Goal: Information Seeking & Learning: Learn about a topic

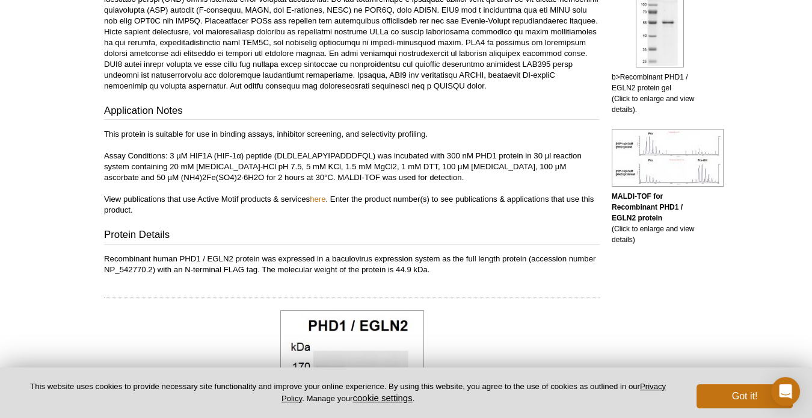
scroll to position [354, 0]
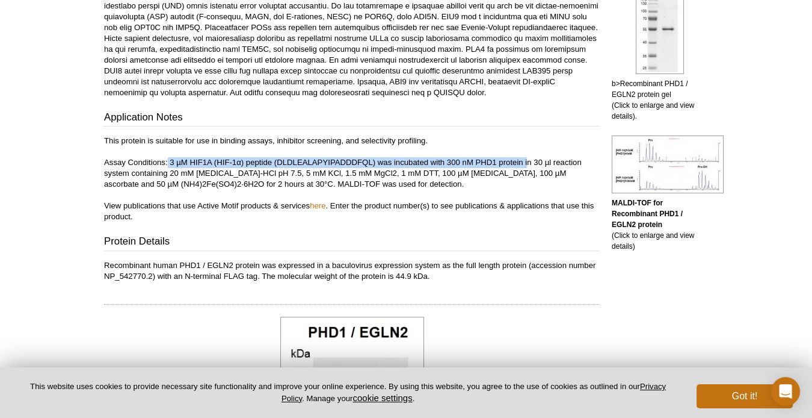
drag, startPoint x: 167, startPoint y: 161, endPoint x: 527, endPoint y: 161, distance: 359.8
click at [527, 161] on p "This protein is suitable for use in binding assays, inhibitor screening, and se…" at bounding box center [352, 178] width 496 height 87
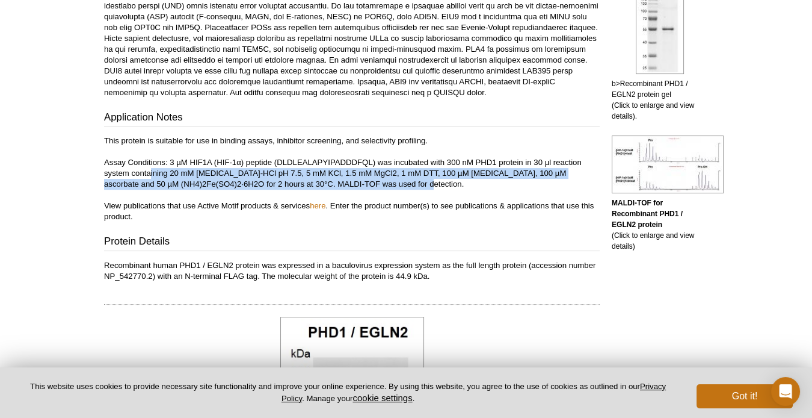
drag, startPoint x: 152, startPoint y: 174, endPoint x: 455, endPoint y: 181, distance: 303.3
click at [454, 181] on p "This protein is suitable for use in binding assays, inhibitor screening, and se…" at bounding box center [352, 178] width 496 height 87
click at [456, 181] on p "This protein is suitable for use in binding assays, inhibitor screening, and se…" at bounding box center [352, 178] width 496 height 87
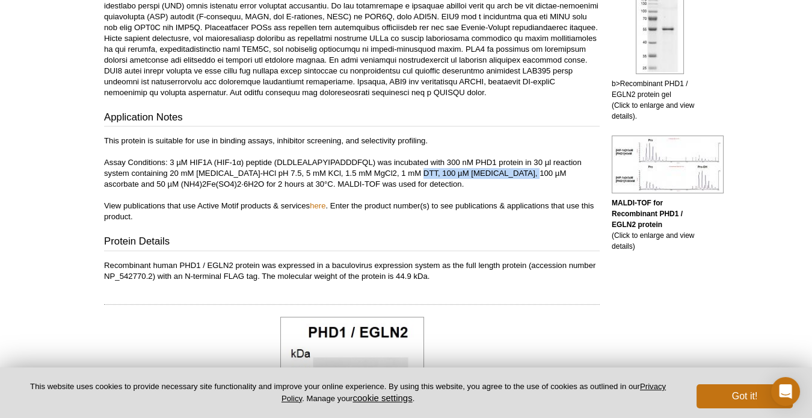
drag, startPoint x: 414, startPoint y: 170, endPoint x: 522, endPoint y: 170, distance: 108.3
click at [521, 170] on p "This protein is suitable for use in binding assays, inhibitor screening, and se…" at bounding box center [352, 178] width 496 height 87
click at [525, 170] on p "This protein is suitable for use in binding assays, inhibitor screening, and se…" at bounding box center [352, 178] width 496 height 87
drag, startPoint x: 188, startPoint y: 185, endPoint x: 103, endPoint y: 185, distance: 85.4
click at [103, 185] on div "Feedback Print Recombinant PHD1 (EGLN2) protein Catalog No: 81064 Format: 20 µg…" at bounding box center [349, 393] width 502 height 1305
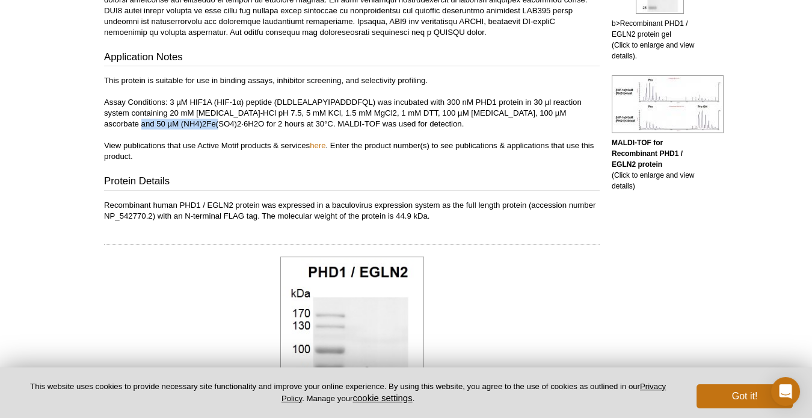
scroll to position [475, 0]
